Goal: Transaction & Acquisition: Download file/media

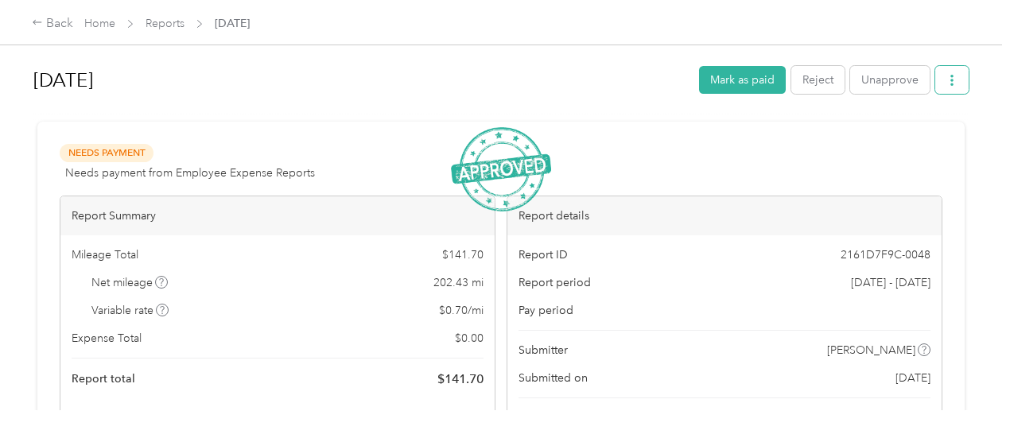
click at [947, 78] on icon "button" at bounding box center [952, 80] width 11 height 11
click at [905, 137] on span "Download" at bounding box center [903, 138] width 52 height 17
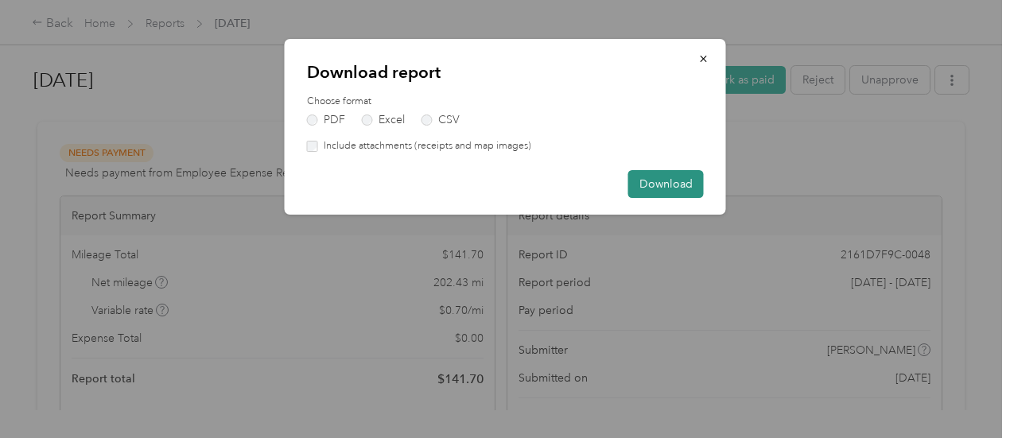
click at [655, 186] on button "Download" at bounding box center [666, 184] width 76 height 28
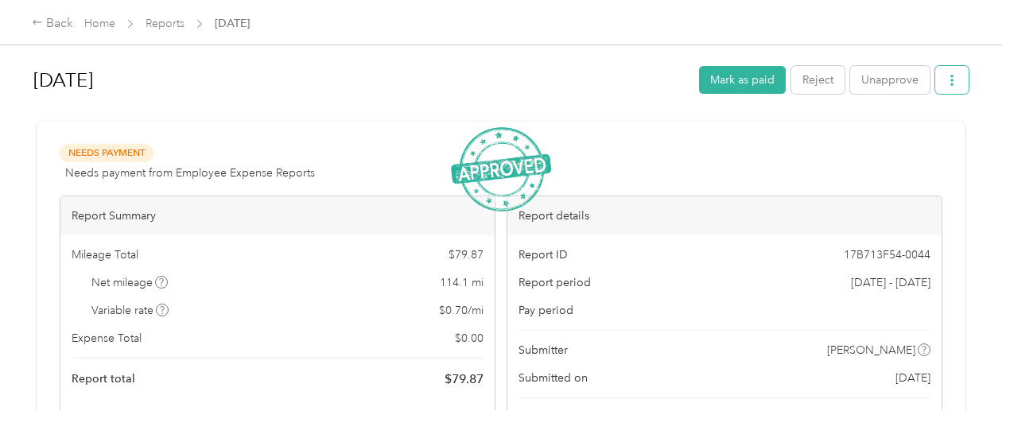
click at [950, 74] on span "button" at bounding box center [952, 80] width 11 height 14
click at [891, 136] on span "Download" at bounding box center [903, 138] width 52 height 17
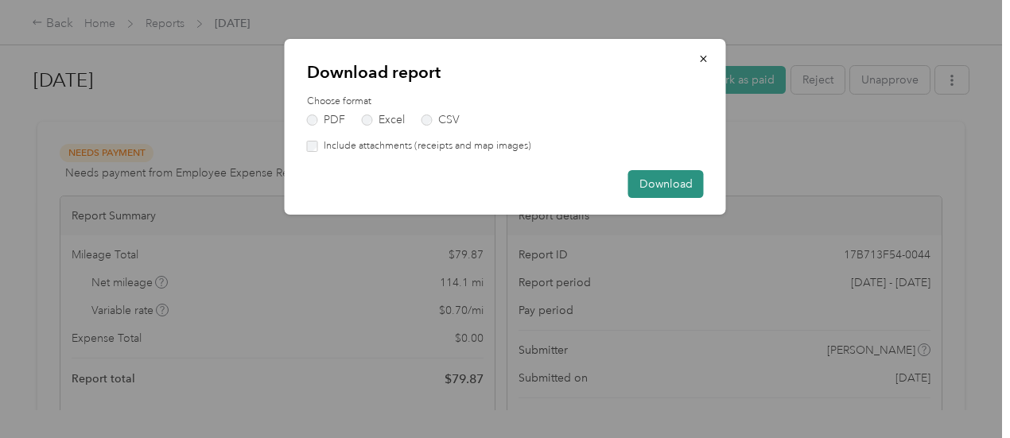
click at [643, 189] on button "Download" at bounding box center [666, 184] width 76 height 28
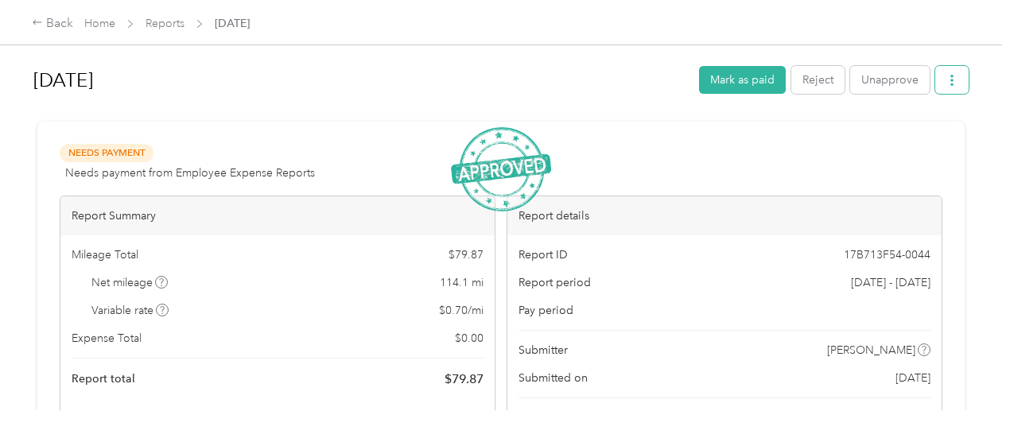
click at [947, 84] on icon "button" at bounding box center [952, 80] width 11 height 11
click at [884, 141] on span "Download" at bounding box center [903, 138] width 52 height 17
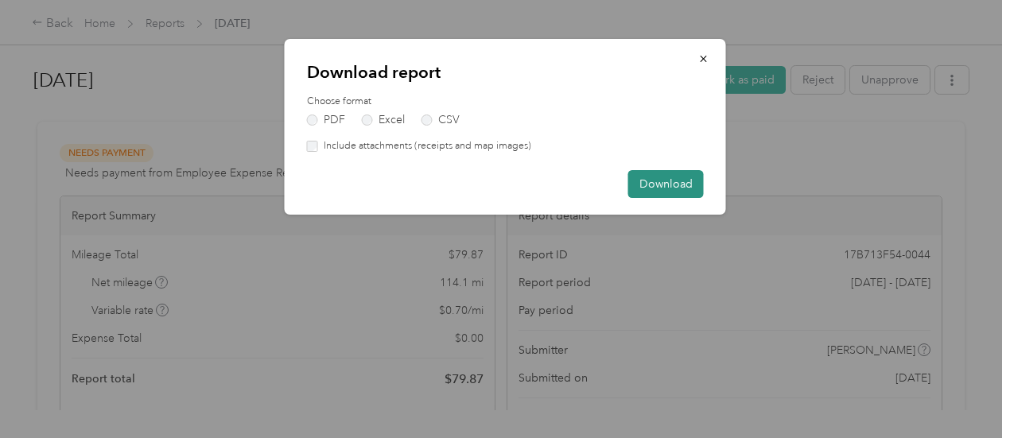
click at [650, 181] on button "Download" at bounding box center [666, 184] width 76 height 28
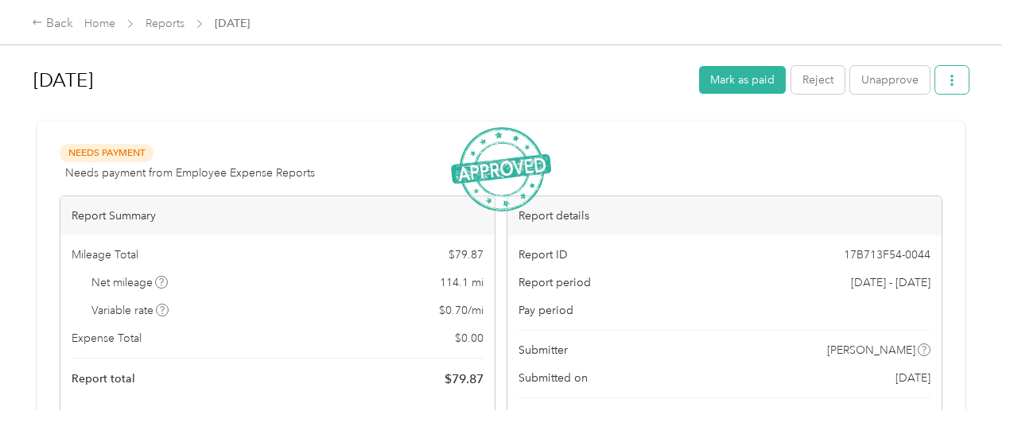
click at [960, 80] on button "button" at bounding box center [951, 80] width 33 height 28
click at [880, 141] on span "Download" at bounding box center [903, 138] width 52 height 17
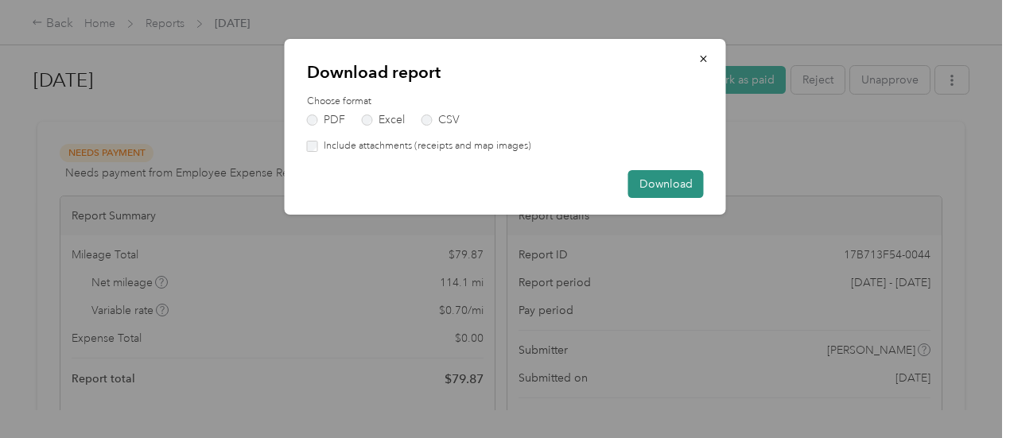
click at [689, 182] on button "Download" at bounding box center [666, 184] width 76 height 28
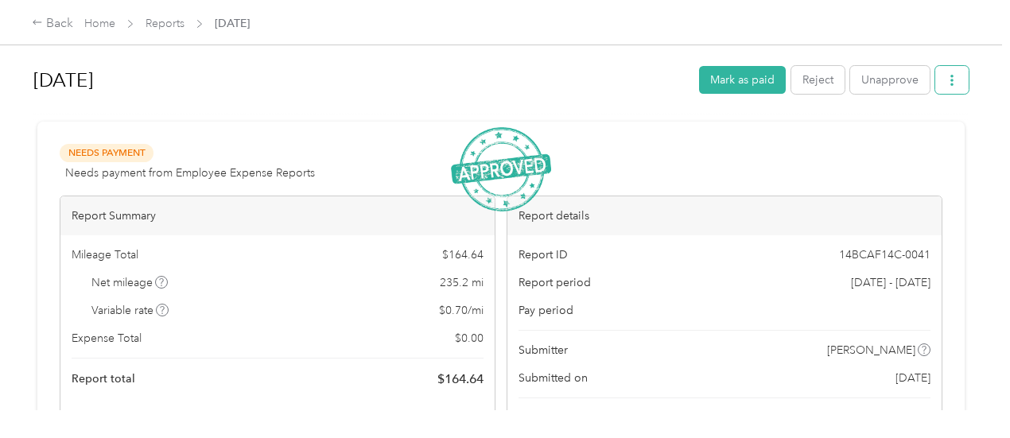
click at [956, 76] on button "button" at bounding box center [951, 80] width 33 height 28
click at [910, 146] on span "Download" at bounding box center [903, 138] width 52 height 17
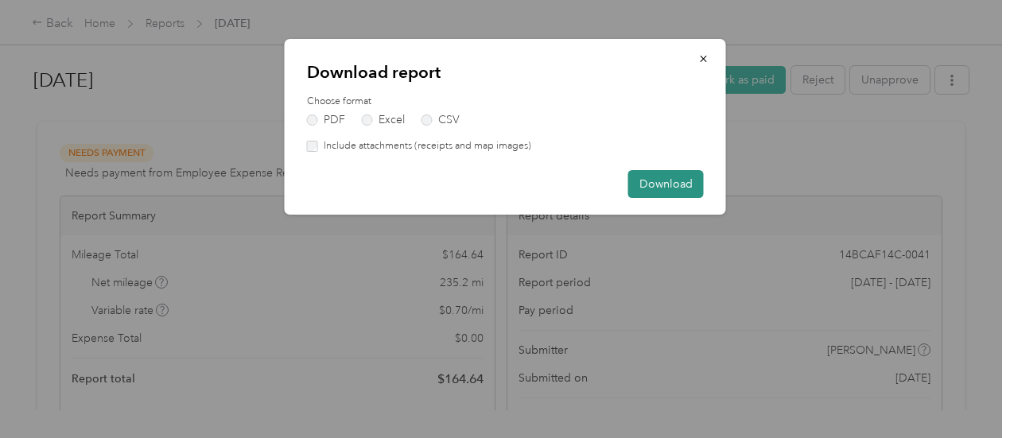
click at [682, 180] on button "Download" at bounding box center [666, 184] width 76 height 28
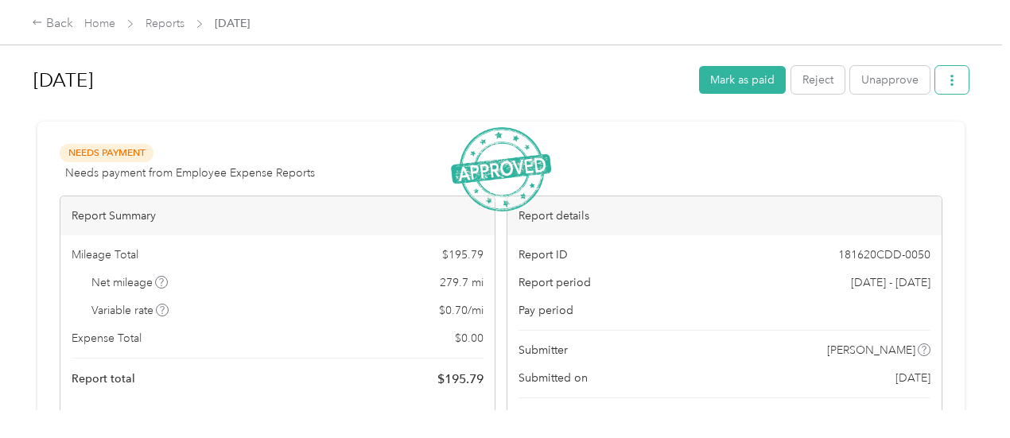
click at [947, 79] on icon "button" at bounding box center [952, 80] width 11 height 11
click at [891, 136] on span "Download" at bounding box center [903, 138] width 52 height 17
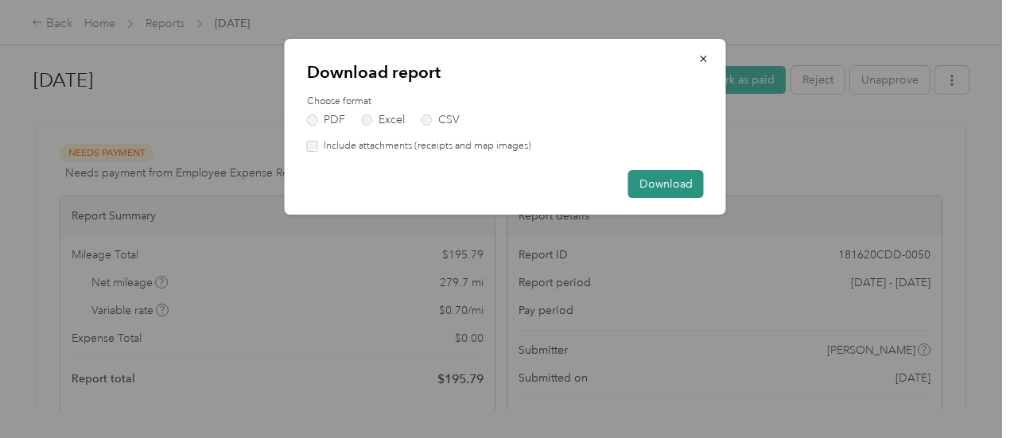
click at [660, 174] on button "Download" at bounding box center [666, 184] width 76 height 28
